Goal: Task Accomplishment & Management: Complete application form

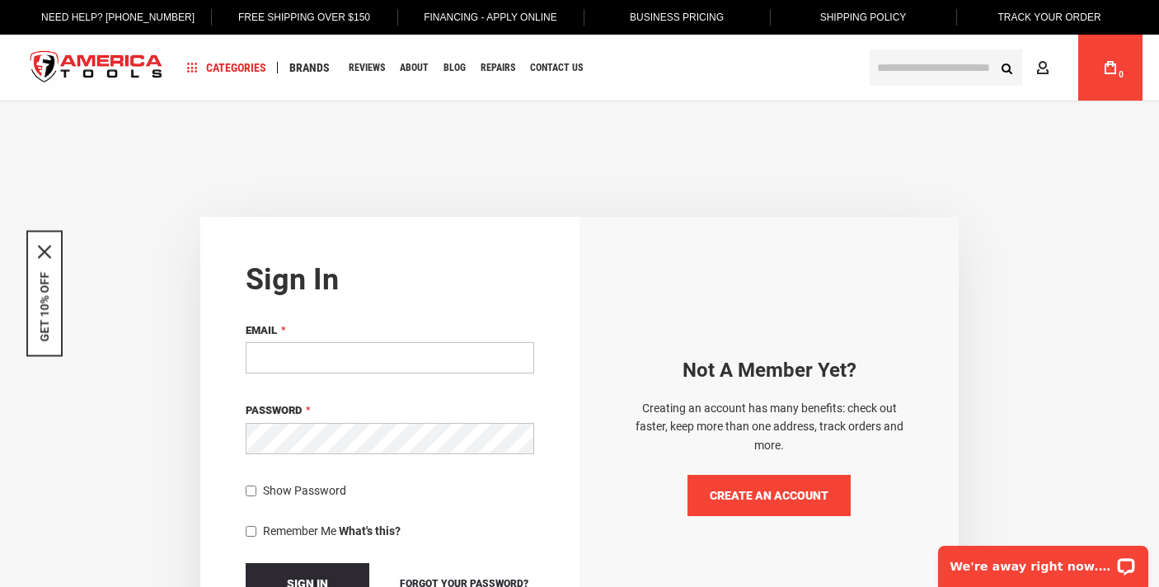
click at [763, 500] on span "Create an Account" at bounding box center [769, 495] width 119 height 13
